Goal: Transaction & Acquisition: Book appointment/travel/reservation

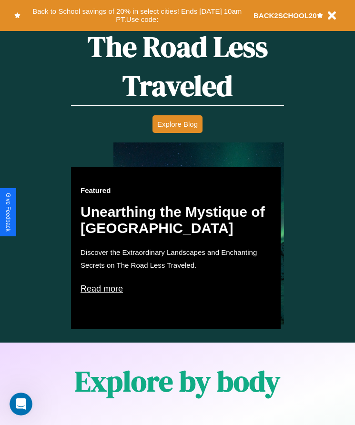
scroll to position [1244, 0]
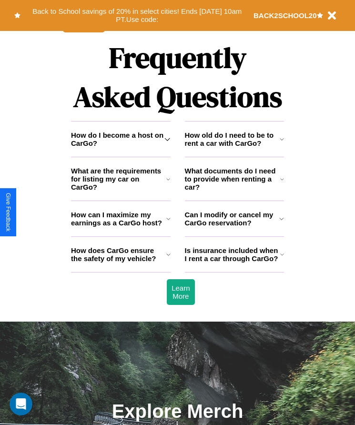
click at [121, 191] on h3 "What are the requirements for listing my car on CarGo?" at bounding box center [118, 179] width 95 height 24
click at [168, 223] on icon at bounding box center [168, 219] width 4 height 8
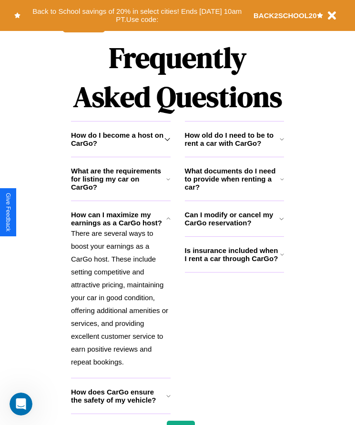
click at [167, 143] on icon at bounding box center [168, 139] width 6 height 8
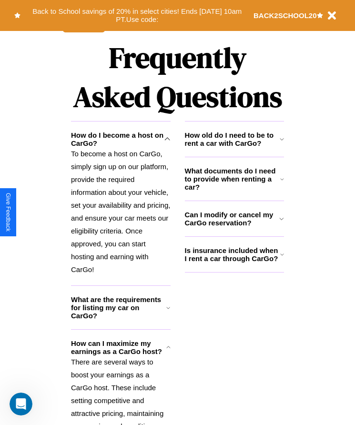
click at [234, 191] on h3 "What documents do I need to provide when renting a car?" at bounding box center [233, 179] width 96 height 24
click at [282, 183] on icon at bounding box center [282, 180] width 4 height 8
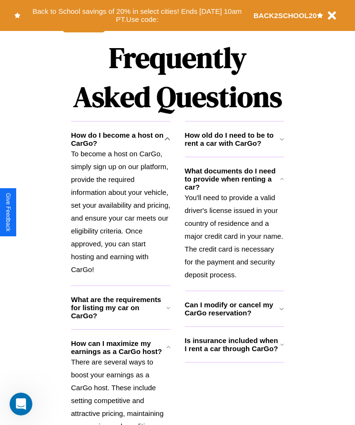
click at [282, 143] on icon at bounding box center [282, 139] width 4 height 8
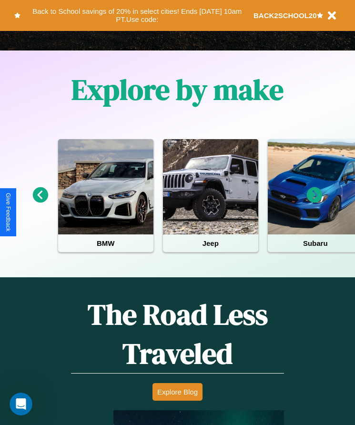
scroll to position [159, 0]
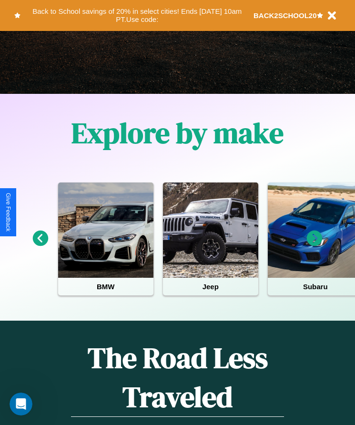
click at [315, 245] on icon at bounding box center [315, 239] width 16 height 16
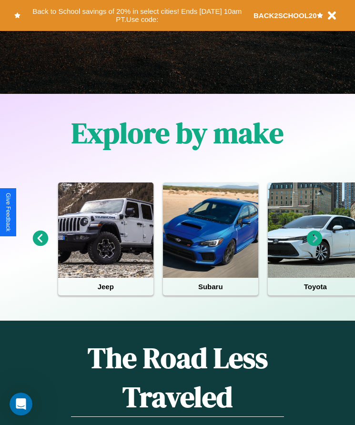
click at [315, 245] on icon at bounding box center [315, 239] width 16 height 16
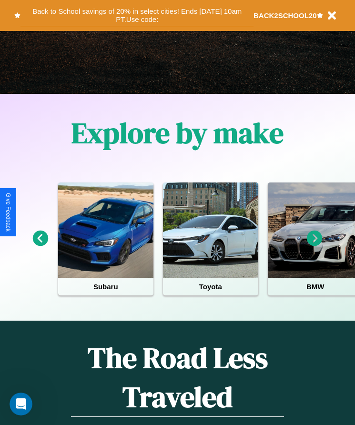
click at [137, 15] on button "Back to School savings of 20% in select cities! Ends [DATE] 10am PT. Use code:" at bounding box center [137, 15] width 233 height 21
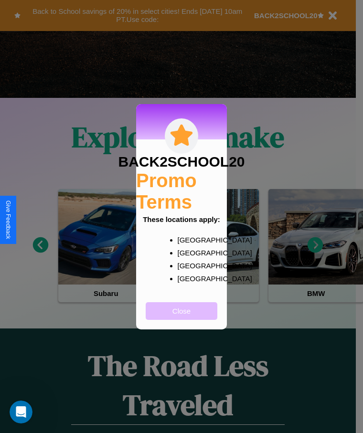
click at [181, 317] on button "Close" at bounding box center [181, 311] width 72 height 18
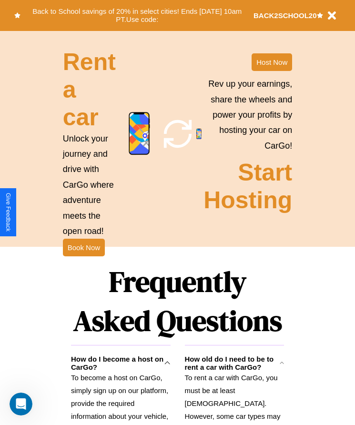
scroll to position [1071, 0]
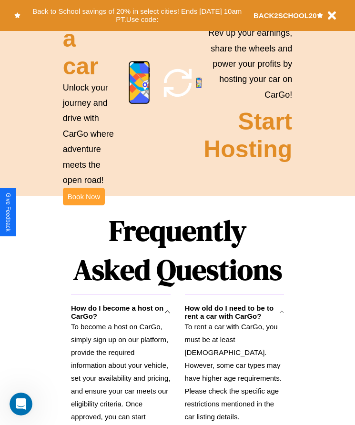
click at [83, 206] on button "Book Now" at bounding box center [84, 197] width 42 height 18
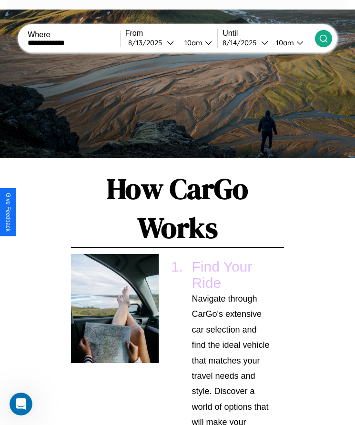
type input "**********"
click at [323, 38] on icon at bounding box center [324, 39] width 10 height 10
